Goal: Task Accomplishment & Management: Use online tool/utility

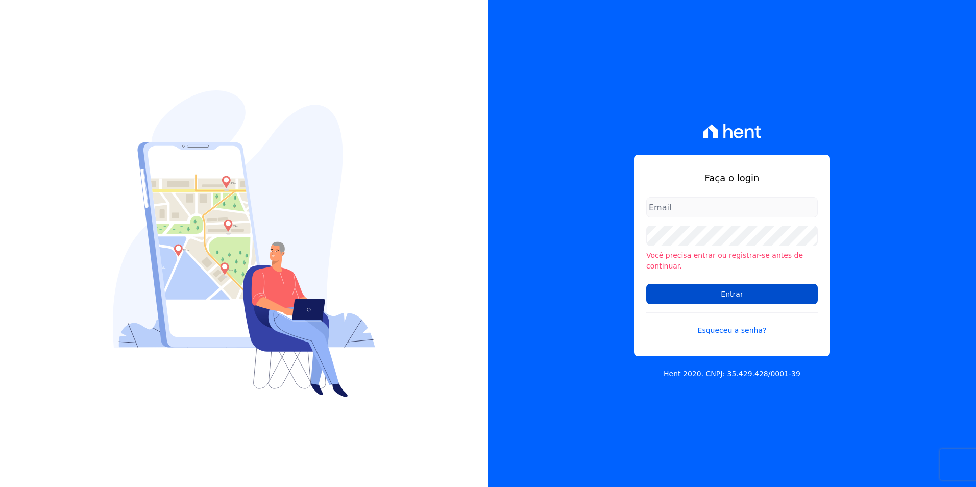
type input "michele.araujo@dc4.com.br"
click at [688, 285] on input "Entrar" at bounding box center [731, 294] width 171 height 20
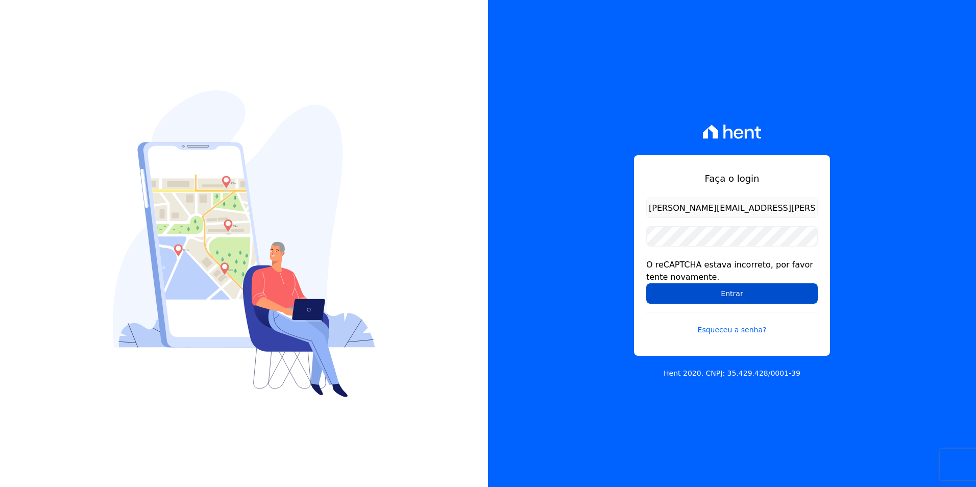
click at [703, 288] on input "Entrar" at bounding box center [731, 293] width 171 height 20
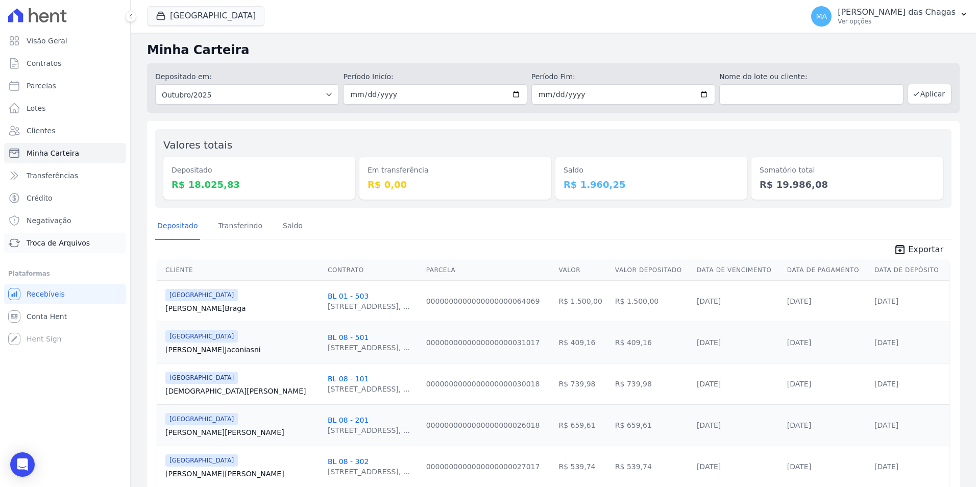
click at [58, 244] on span "Troca de Arquivos" at bounding box center [58, 243] width 63 height 10
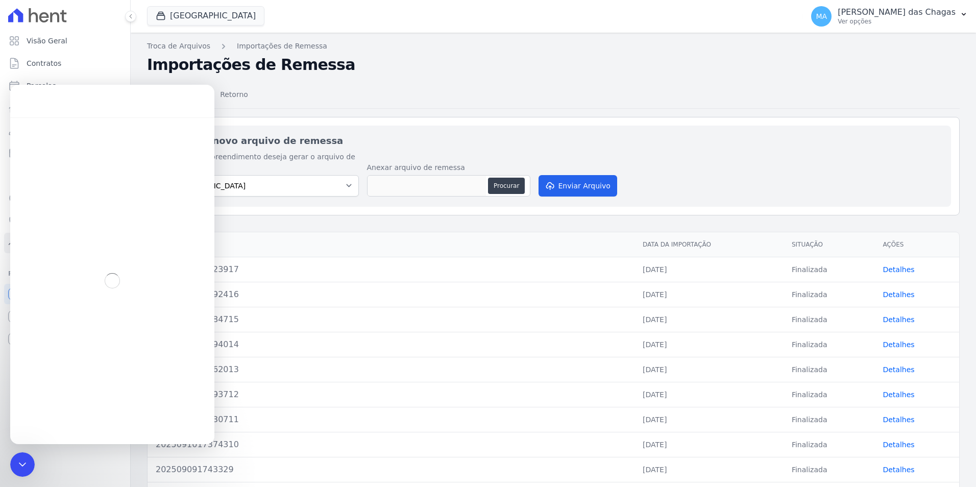
click at [459, 136] on h2 "Importar novo arquivo de remessa" at bounding box center [553, 141] width 779 height 14
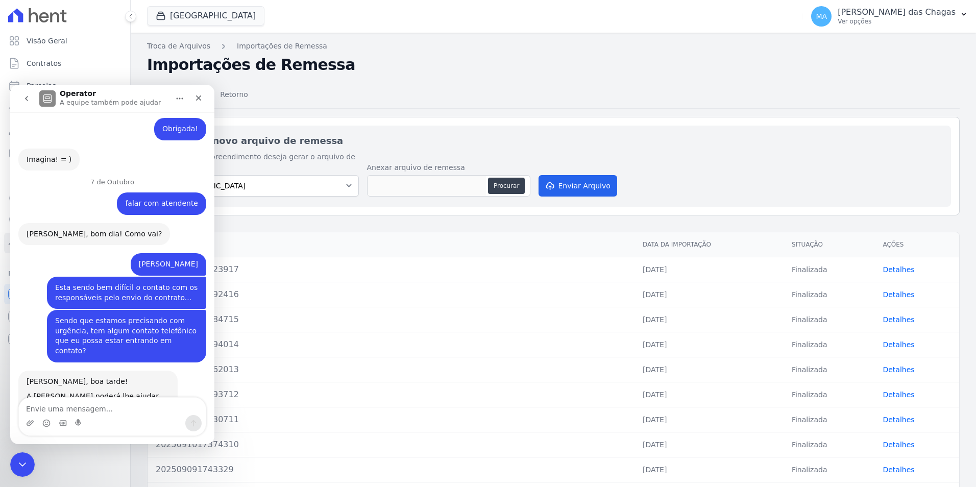
scroll to position [357, 0]
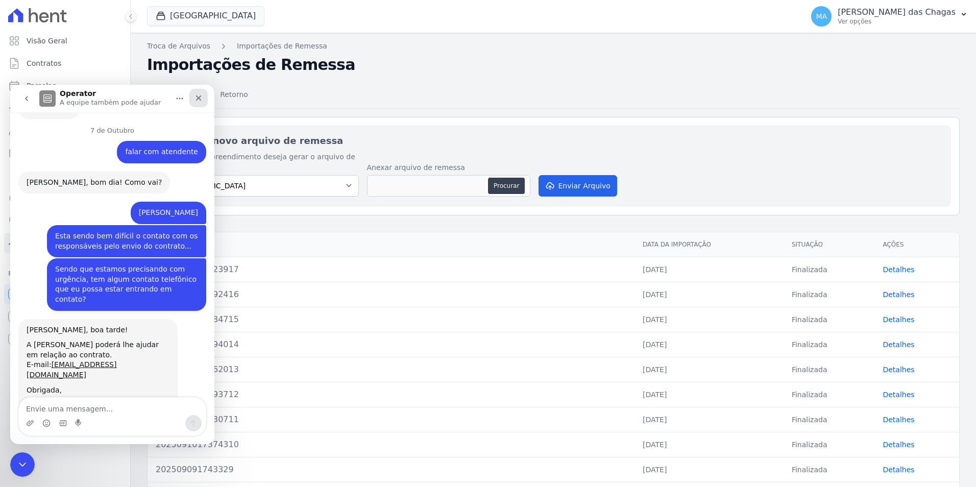
click at [196, 98] on icon "Fechar" at bounding box center [198, 98] width 8 height 8
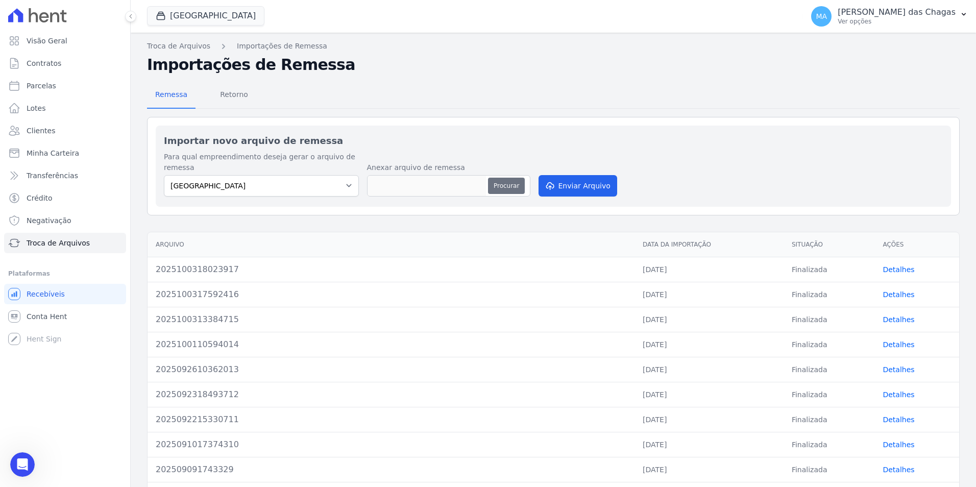
click at [499, 180] on button "Procurar" at bounding box center [506, 186] width 37 height 16
type input "2025100717375518"
click at [580, 178] on button "Enviar Arquivo" at bounding box center [577, 185] width 79 height 21
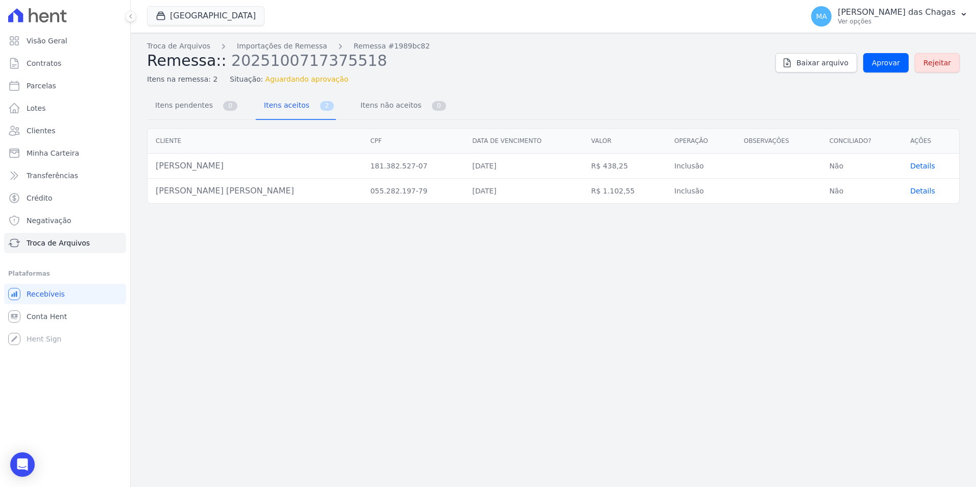
click at [900, 63] on span "Aprovar" at bounding box center [885, 63] width 28 height 10
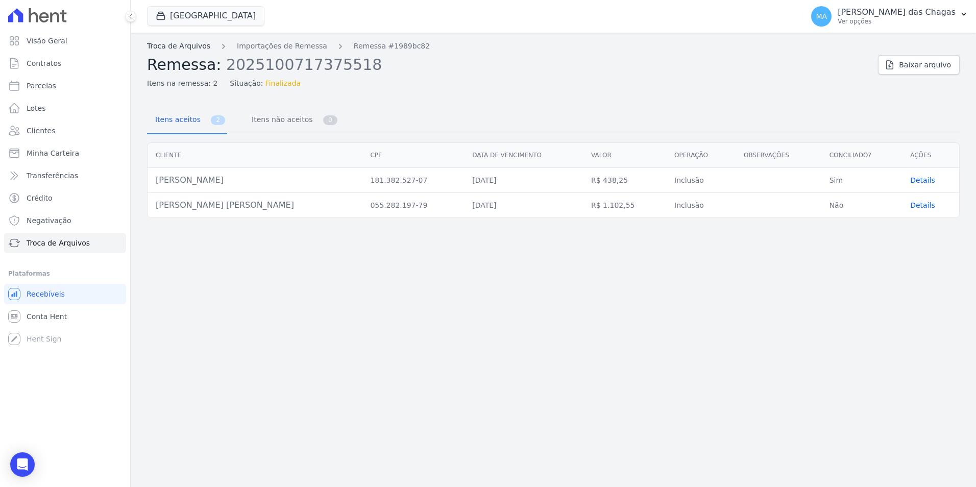
click at [188, 45] on link "Troca de Arquivos" at bounding box center [178, 46] width 63 height 11
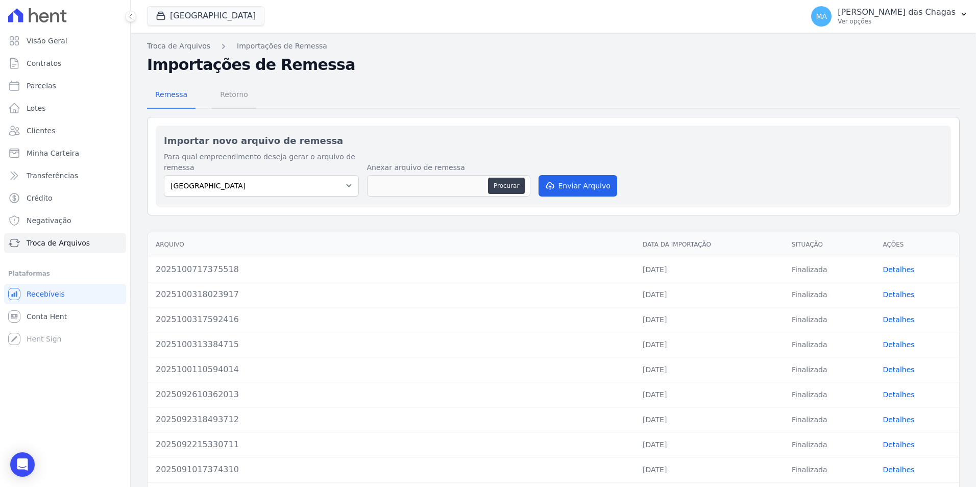
click at [224, 99] on span "Retorno" at bounding box center [234, 94] width 40 height 20
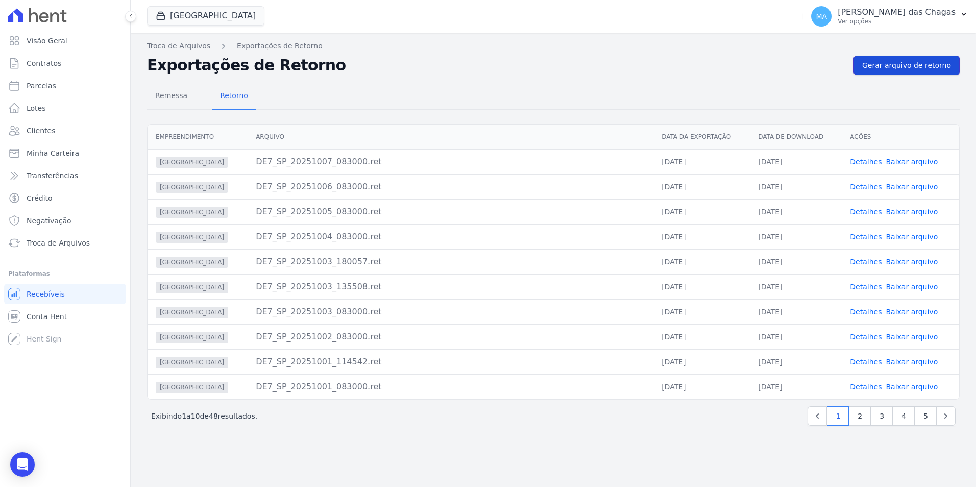
click at [904, 65] on span "Gerar arquivo de retorno" at bounding box center [906, 65] width 89 height 10
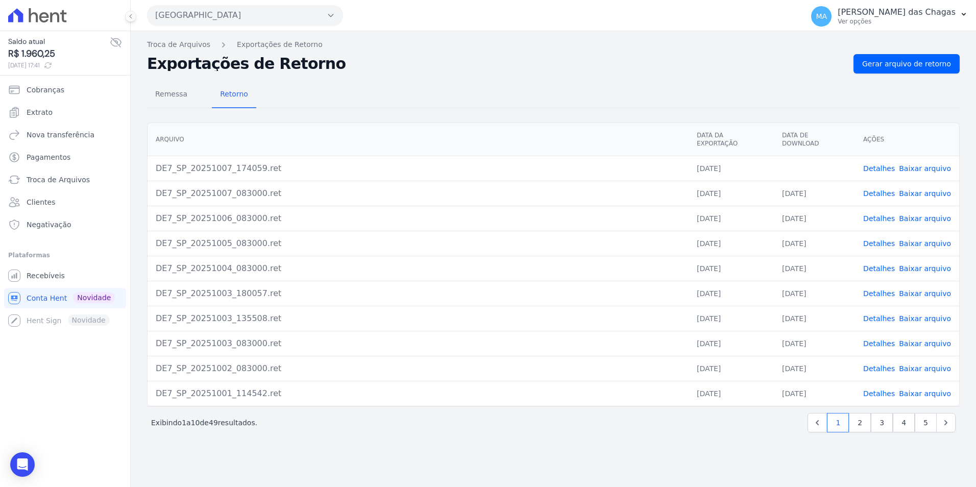
click at [929, 164] on link "Baixar arquivo" at bounding box center [924, 168] width 52 height 8
